Goal: Answer question/provide support: Share knowledge or assist other users

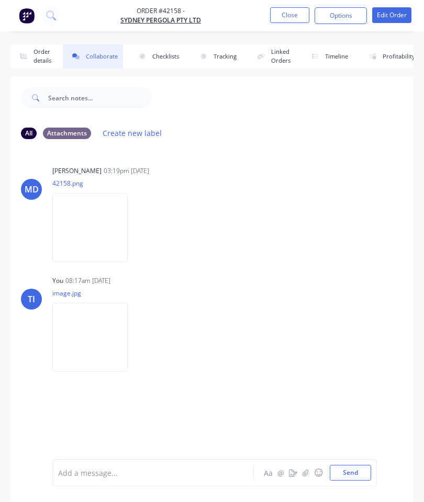
click at [290, 13] on button "Close" at bounding box center [289, 15] width 39 height 16
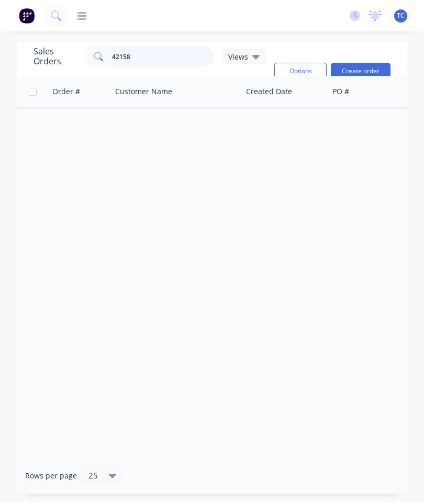
click at [165, 57] on input "42158" at bounding box center [163, 56] width 102 height 21
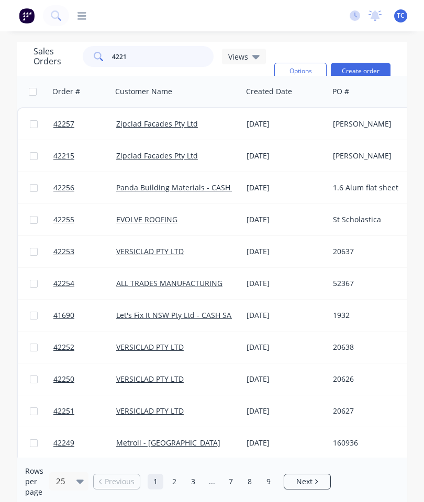
type input "42215"
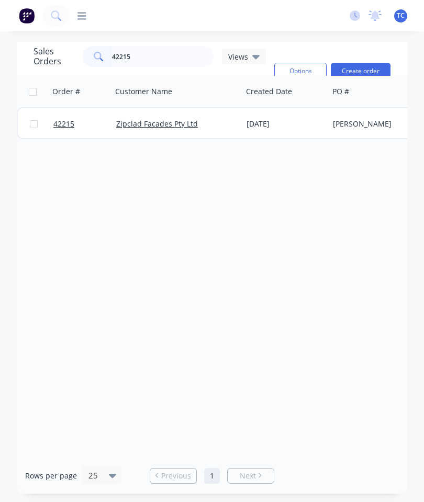
click at [50, 130] on div at bounding box center [80, 123] width 63 height 31
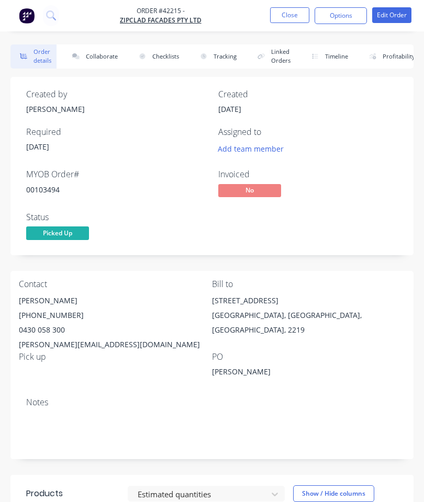
click at [100, 57] on button "Collaborate" at bounding box center [93, 56] width 60 height 24
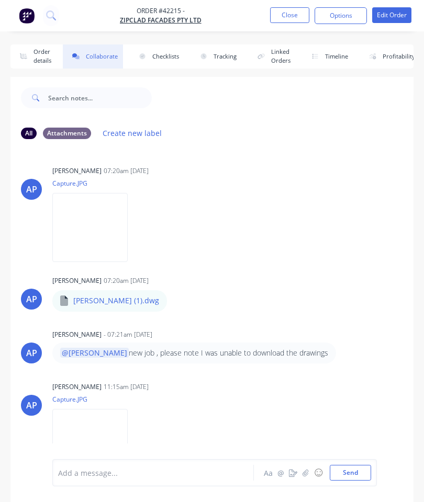
click at [306, 472] on icon "button" at bounding box center [305, 472] width 6 height 7
click at [347, 474] on button "Send" at bounding box center [349, 473] width 41 height 16
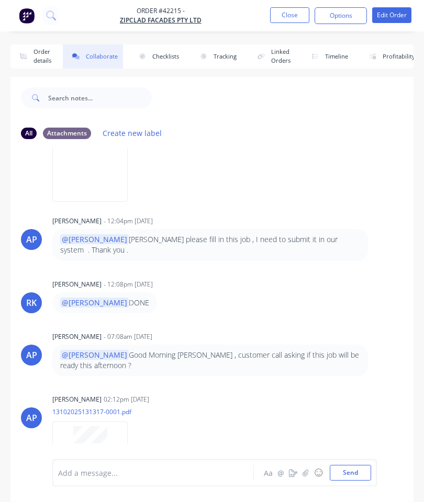
click at [286, 17] on button "Close" at bounding box center [289, 15] width 39 height 16
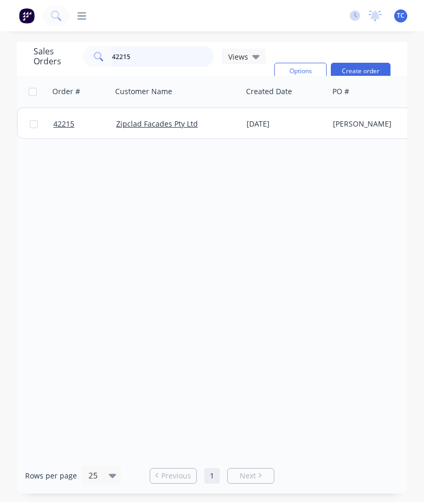
click at [166, 54] on input "42215" at bounding box center [163, 56] width 102 height 21
click at [72, 121] on span "42215" at bounding box center [63, 124] width 21 height 10
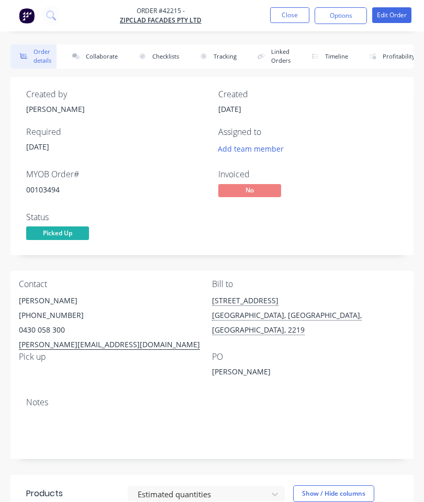
click at [90, 60] on button "Collaborate" at bounding box center [93, 56] width 60 height 24
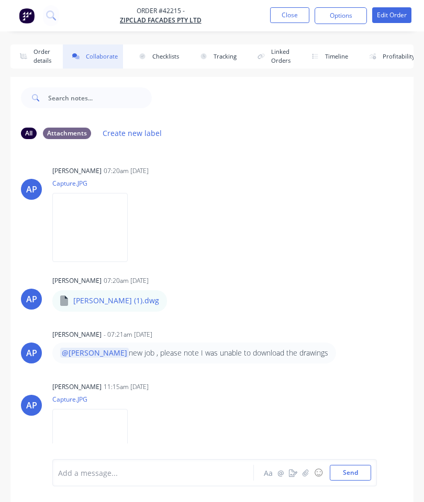
click at [307, 473] on icon "button" at bounding box center [305, 472] width 6 height 7
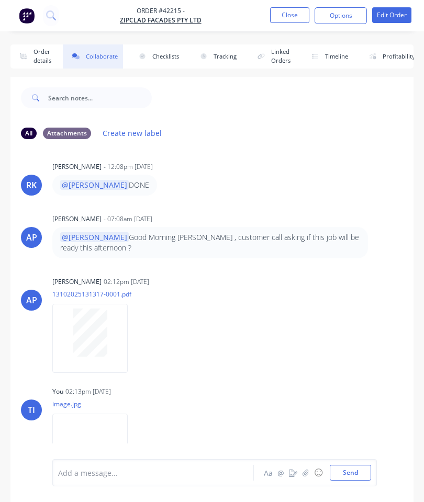
scroll to position [391, 0]
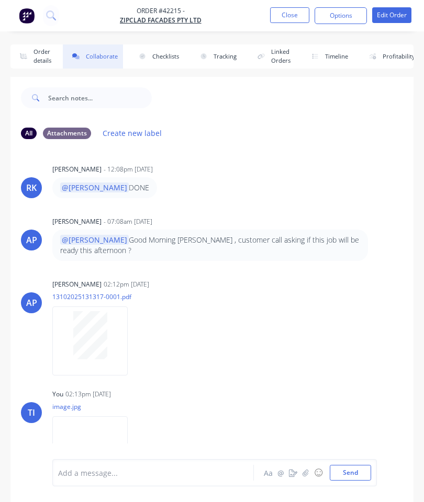
click at [283, 16] on button "Close" at bounding box center [289, 15] width 39 height 16
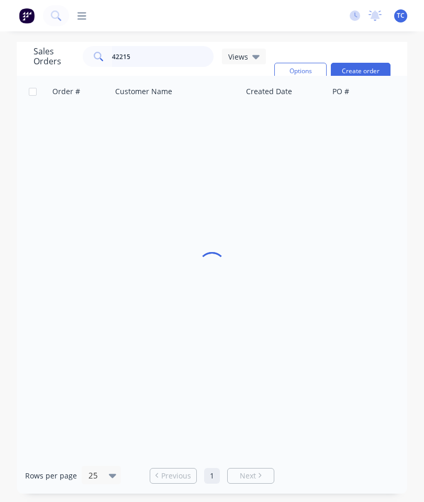
click at [160, 65] on input "42215" at bounding box center [163, 56] width 102 height 21
type input "42205"
click at [56, 126] on span "42205" at bounding box center [63, 124] width 21 height 10
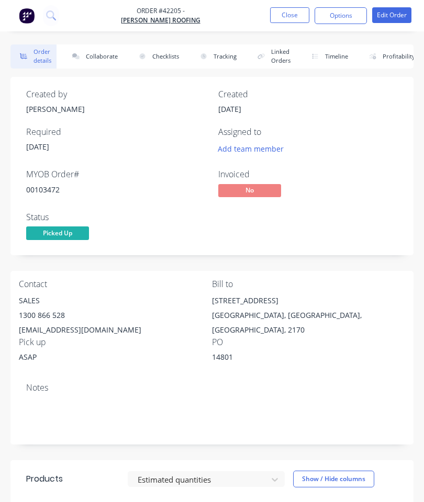
click at [78, 51] on button "Collaborate" at bounding box center [93, 56] width 60 height 24
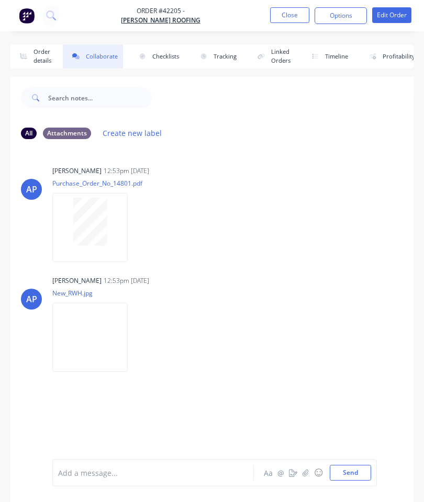
click at [304, 476] on icon "button" at bounding box center [305, 472] width 6 height 7
click at [349, 470] on button "Send" at bounding box center [349, 473] width 41 height 16
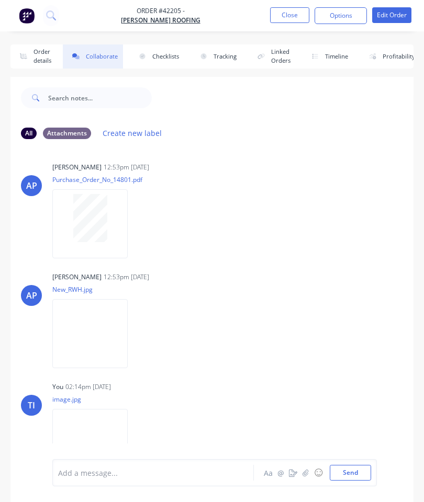
scroll to position [3, 0]
click at [287, 20] on button "Close" at bounding box center [289, 15] width 39 height 16
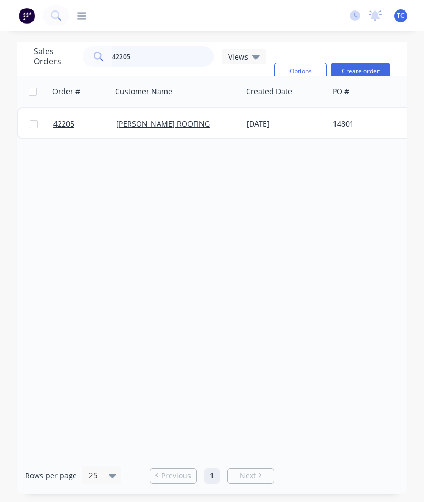
click at [176, 59] on input "42205" at bounding box center [163, 56] width 102 height 21
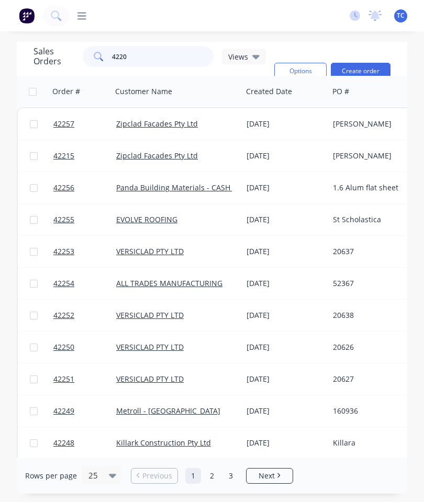
type input "42200"
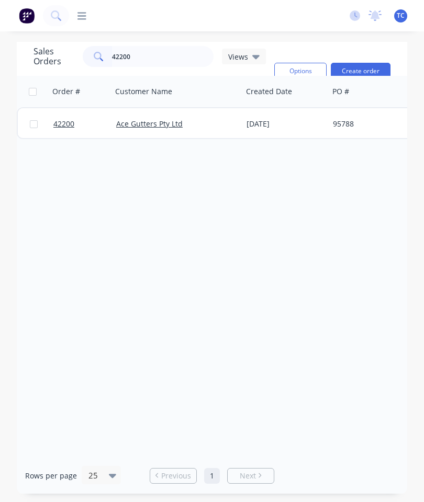
click at [64, 129] on link "42200" at bounding box center [84, 123] width 63 height 31
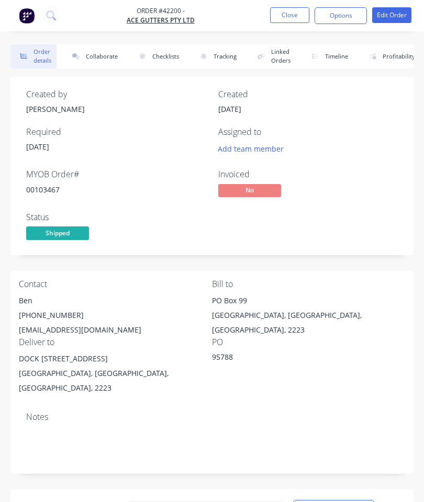
click at [106, 57] on button "Collaborate" at bounding box center [93, 56] width 60 height 24
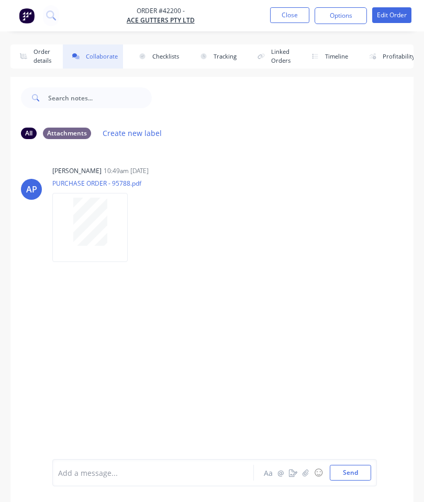
click at [314, 466] on button "☺" at bounding box center [318, 472] width 13 height 13
click at [304, 470] on icon "button" at bounding box center [305, 472] width 6 height 7
click at [351, 469] on button "Send" at bounding box center [349, 473] width 41 height 16
click at [284, 20] on button "Close" at bounding box center [289, 15] width 39 height 16
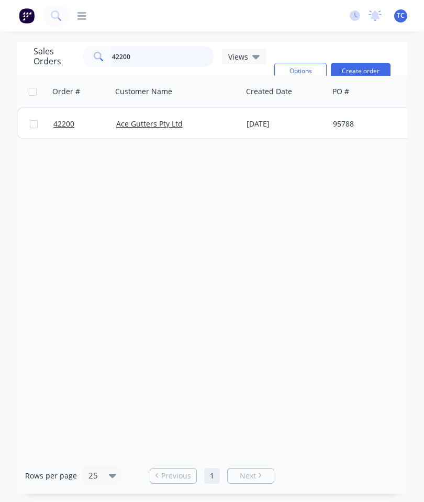
click at [156, 56] on input "42200" at bounding box center [163, 56] width 102 height 21
click at [174, 63] on input "42203" at bounding box center [163, 56] width 102 height 21
type input "42203"
click at [166, 55] on input "42203" at bounding box center [163, 56] width 102 height 21
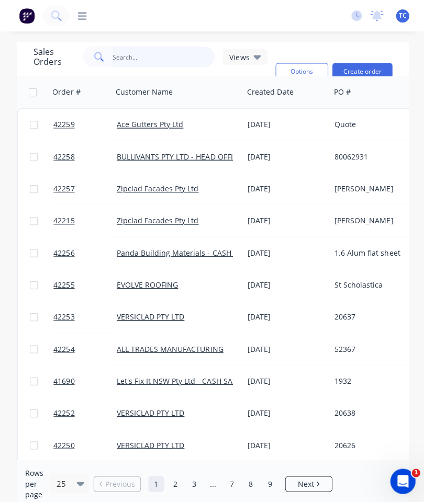
click at [158, 58] on input "text" at bounding box center [163, 56] width 102 height 21
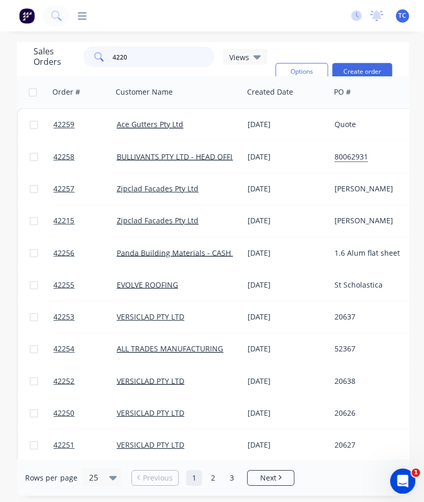
type input "42203"
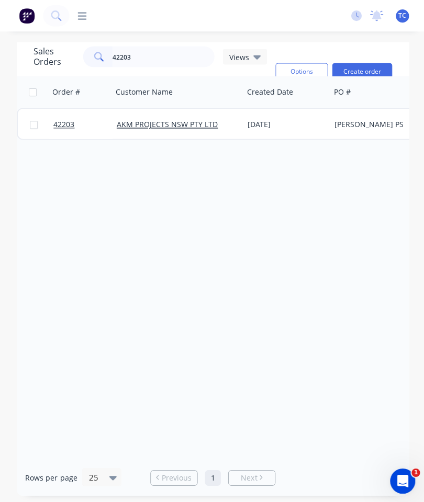
click at [61, 122] on span "42203" at bounding box center [63, 124] width 21 height 10
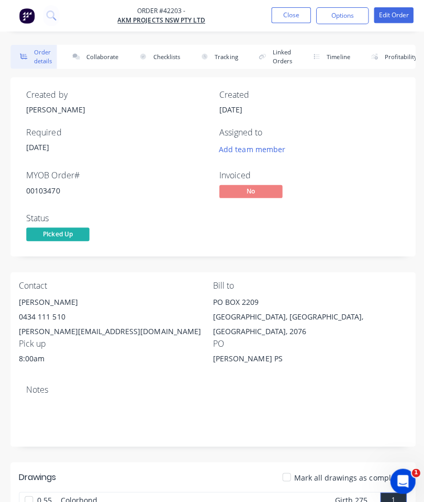
click at [96, 54] on button "Collaborate" at bounding box center [93, 56] width 60 height 24
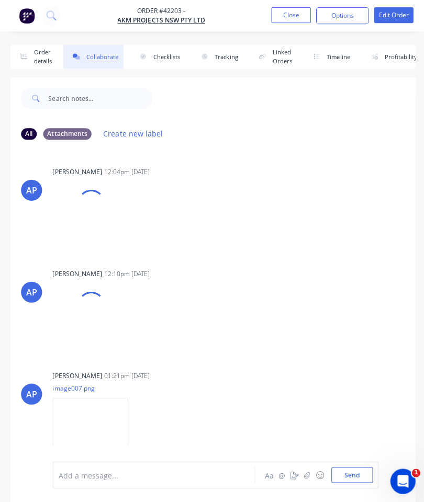
click at [303, 472] on icon "button" at bounding box center [305, 472] width 6 height 7
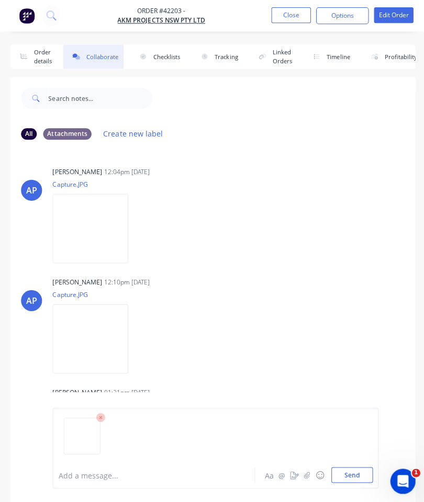
click at [355, 470] on button "Send" at bounding box center [349, 473] width 41 height 16
click at [284, 13] on button "Close" at bounding box center [289, 15] width 39 height 16
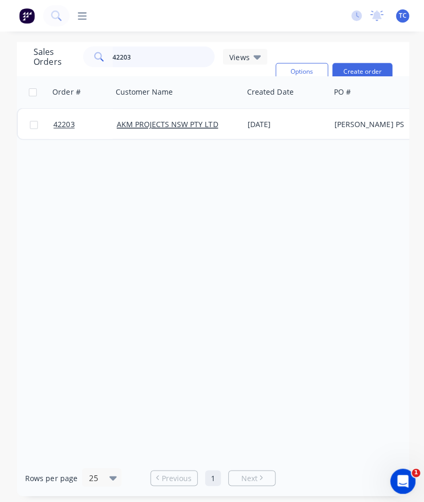
click at [168, 58] on input "42203" at bounding box center [163, 56] width 102 height 21
type input "42219"
click at [63, 122] on span "42219" at bounding box center [63, 124] width 21 height 10
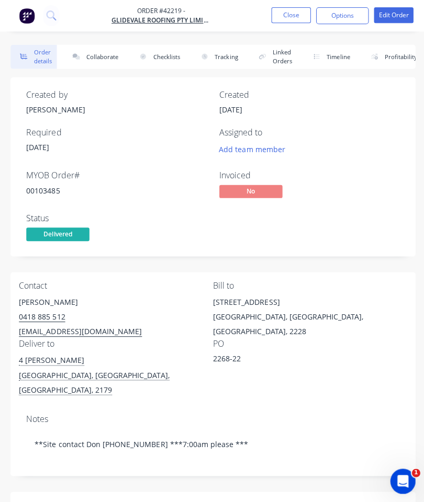
click at [94, 52] on button "Collaborate" at bounding box center [93, 56] width 60 height 24
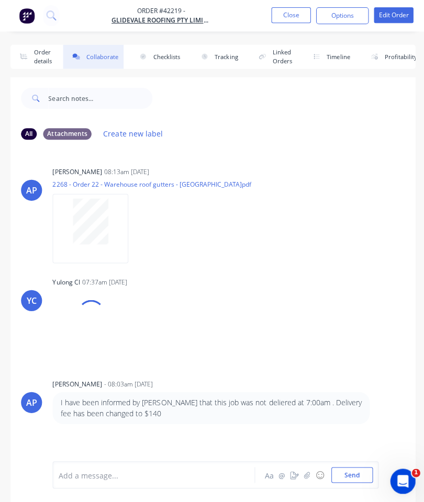
click at [309, 470] on icon "button" at bounding box center [305, 472] width 6 height 7
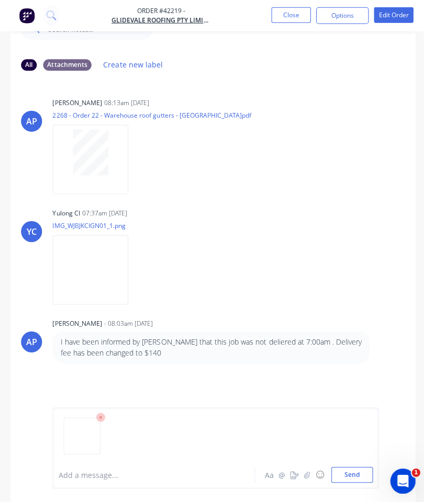
scroll to position [71, 0]
click at [344, 481] on button "Send" at bounding box center [349, 473] width 41 height 16
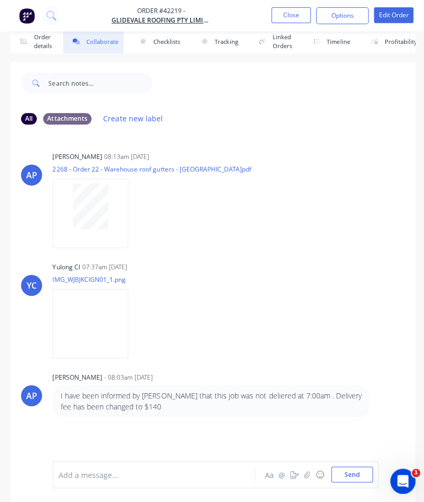
scroll to position [17, 0]
click at [292, 11] on button "Close" at bounding box center [289, 15] width 39 height 16
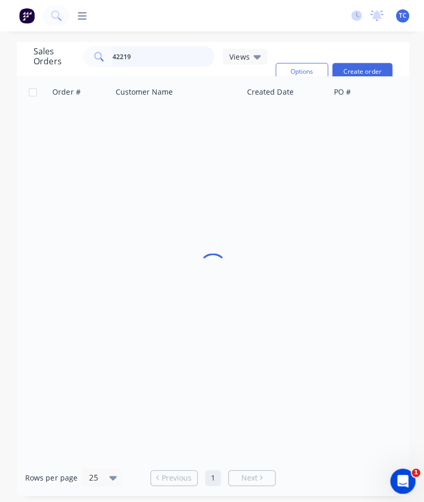
click at [165, 46] on input "42219" at bounding box center [163, 56] width 102 height 21
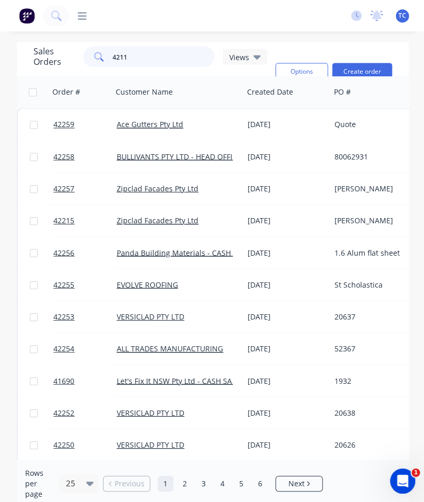
type input "42110"
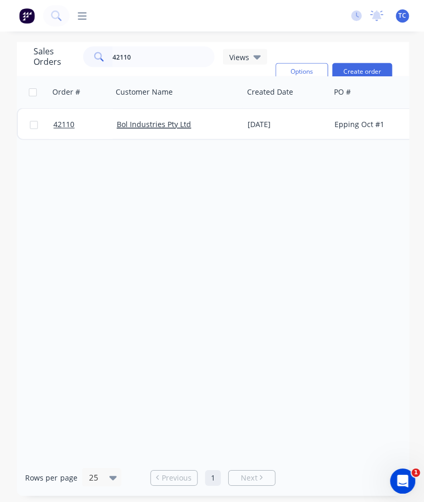
click at [63, 119] on span "42110" at bounding box center [63, 124] width 21 height 10
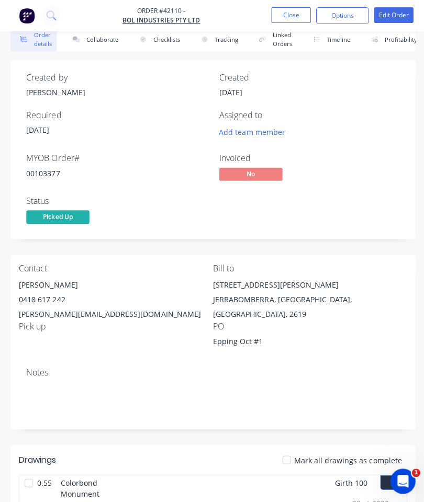
click at [89, 48] on button "Collaborate" at bounding box center [93, 39] width 60 height 24
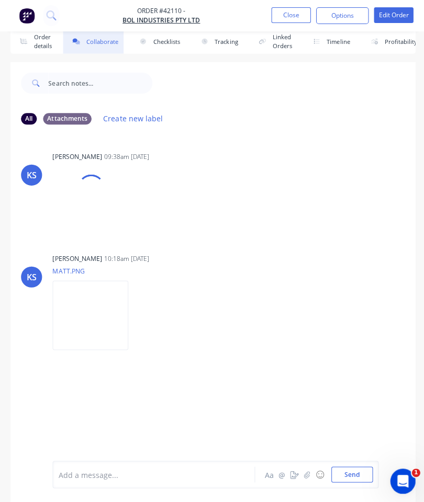
click at [304, 478] on button "button" at bounding box center [305, 472] width 13 height 13
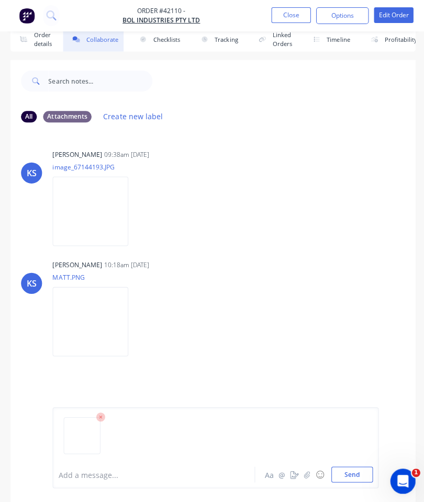
click at [349, 469] on button "Send" at bounding box center [349, 473] width 41 height 16
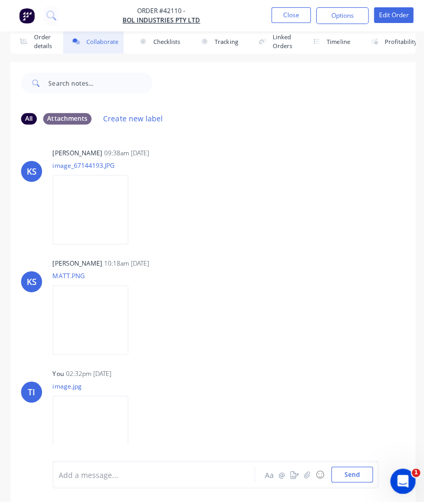
scroll to position [3, 0]
click at [289, 17] on button "Close" at bounding box center [289, 15] width 39 height 16
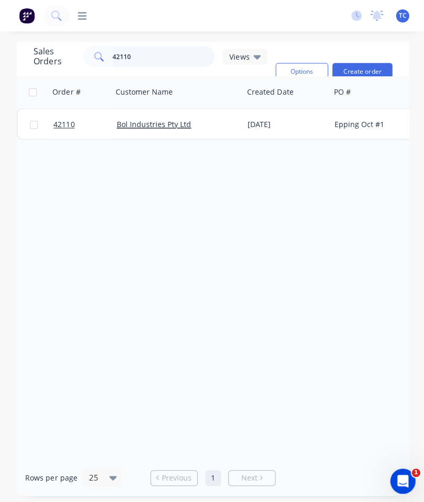
click at [172, 46] on input "42110" at bounding box center [163, 56] width 102 height 21
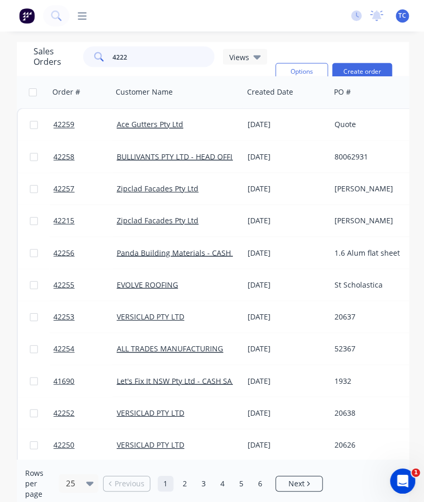
type input "42221"
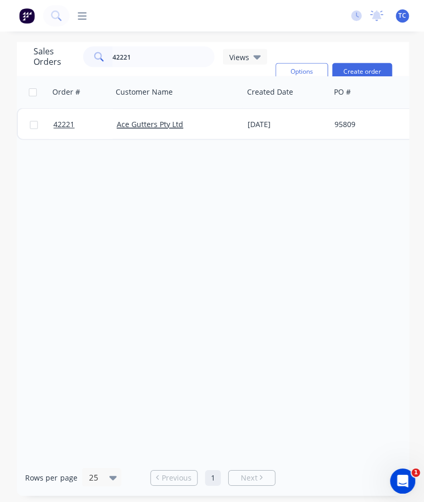
click at [69, 119] on span "42221" at bounding box center [63, 124] width 21 height 10
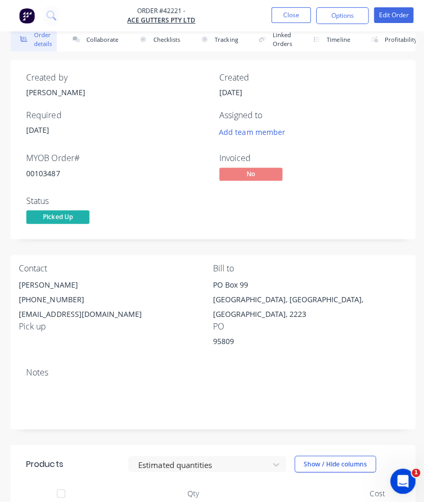
click at [101, 40] on button "Collaborate" at bounding box center [93, 39] width 60 height 24
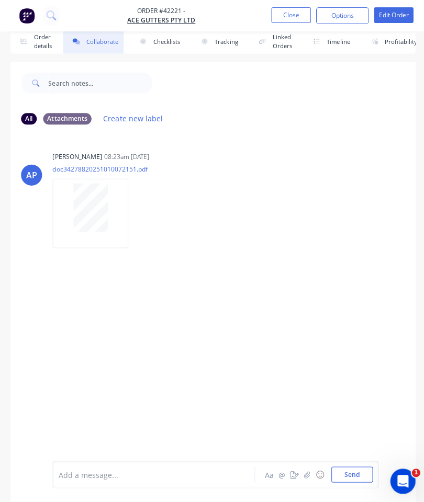
click at [303, 472] on icon "button" at bounding box center [305, 472] width 6 height 7
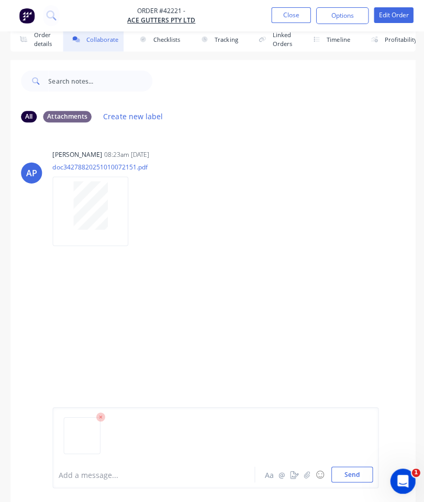
click at [348, 465] on button "Send" at bounding box center [349, 473] width 41 height 16
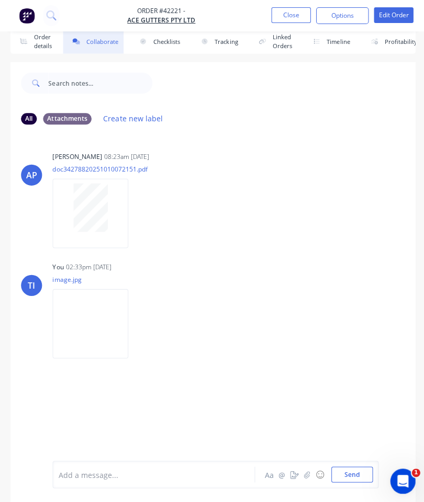
click at [286, 15] on button "Close" at bounding box center [289, 15] width 39 height 16
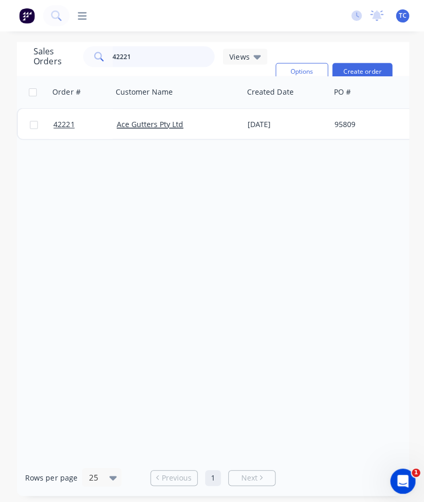
click at [133, 46] on input "42221" at bounding box center [163, 56] width 102 height 21
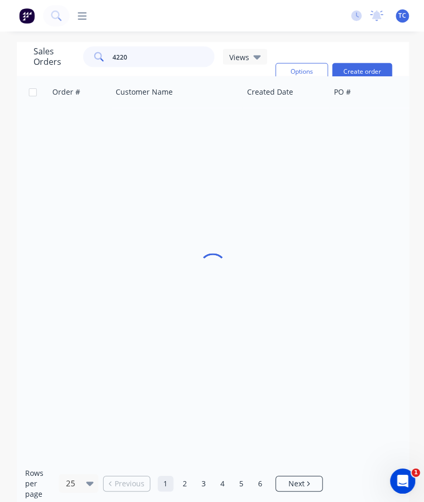
type input "42203"
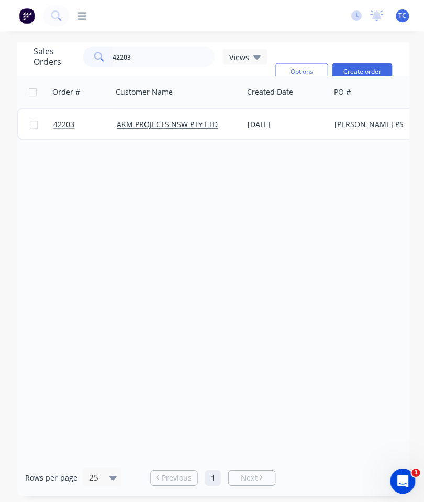
click at [61, 119] on span "42203" at bounding box center [63, 124] width 21 height 10
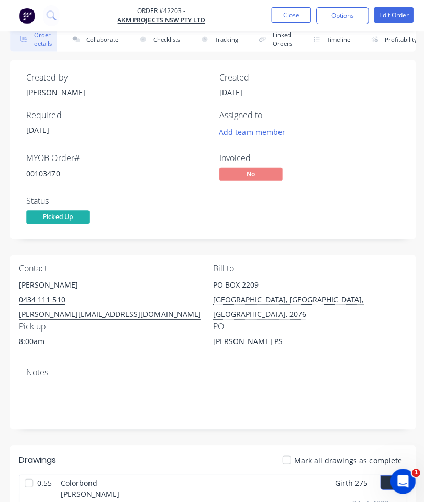
click at [93, 42] on button "Collaborate" at bounding box center [93, 39] width 60 height 24
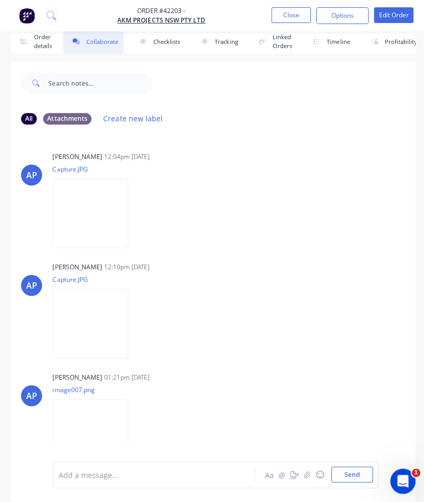
click at [306, 472] on icon "button" at bounding box center [305, 472] width 6 height 7
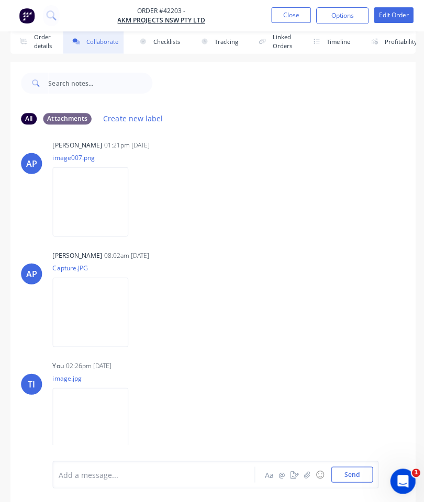
scroll to position [231, 0]
click at [286, 13] on button "Close" at bounding box center [289, 15] width 39 height 16
